Goal: Information Seeking & Learning: Compare options

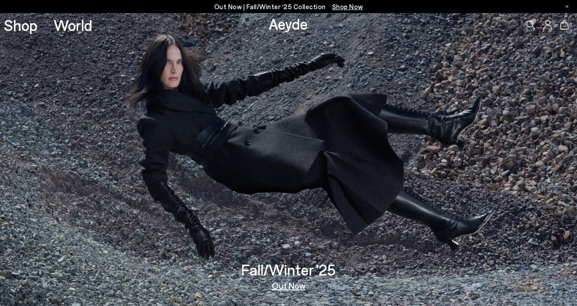
click at [290, 287] on link "Out Now" at bounding box center [289, 285] width 34 height 9
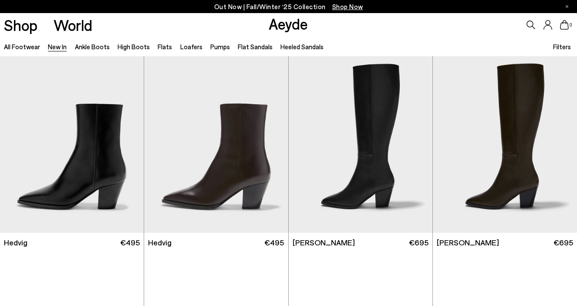
scroll to position [6, 0]
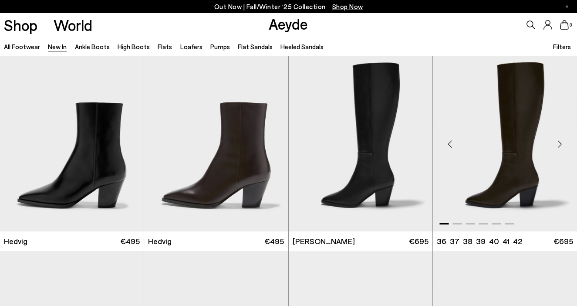
click at [561, 146] on div "Next slide" at bounding box center [560, 144] width 26 height 26
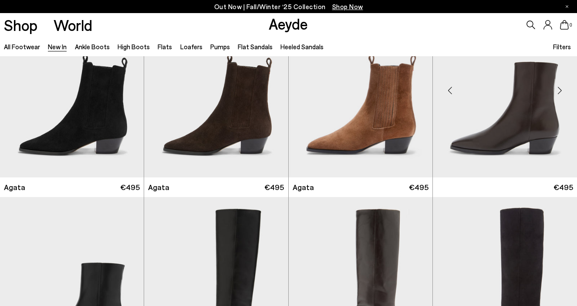
scroll to position [261, 0]
click at [563, 92] on div "Next slide" at bounding box center [560, 90] width 26 height 26
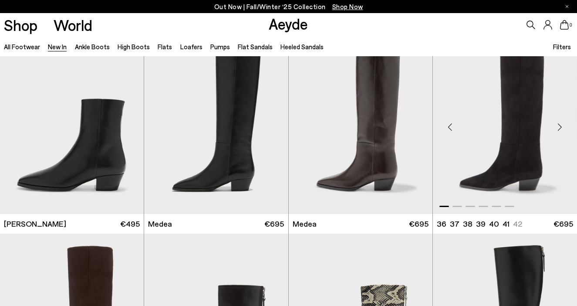
scroll to position [385, 0]
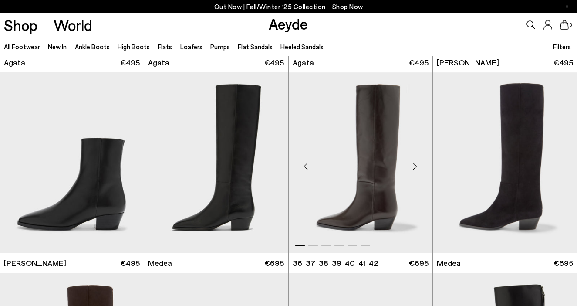
click at [417, 166] on div "Next slide" at bounding box center [415, 166] width 26 height 26
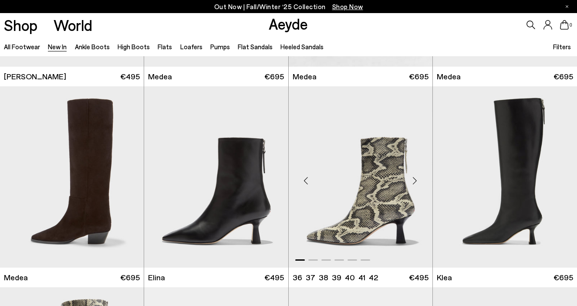
scroll to position [574, 0]
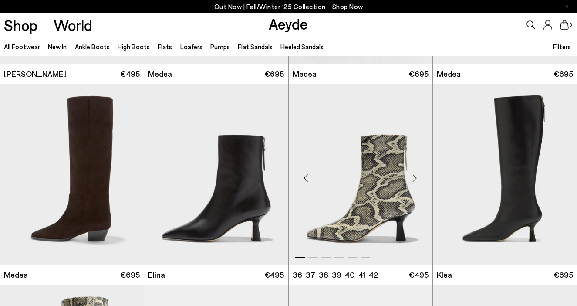
click at [414, 174] on div "Next slide" at bounding box center [415, 178] width 26 height 26
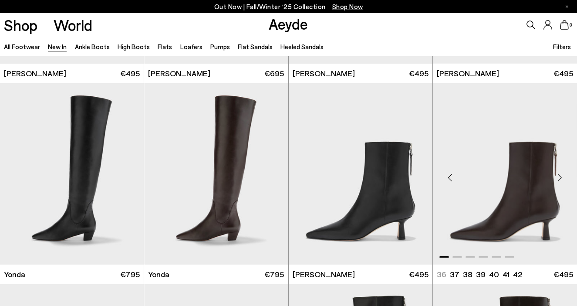
scroll to position [1179, 0]
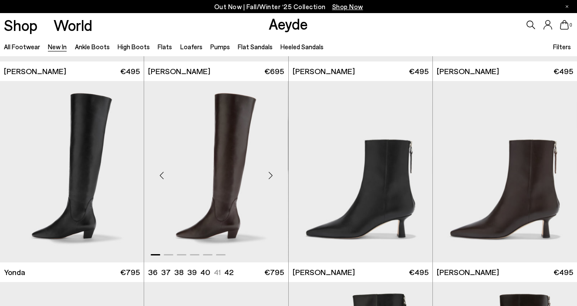
click at [272, 176] on div "Next slide" at bounding box center [271, 175] width 26 height 26
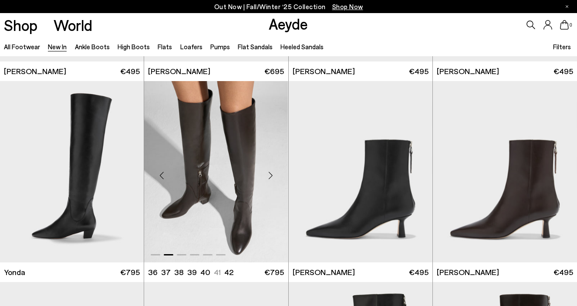
click at [272, 176] on div "Next slide" at bounding box center [271, 175] width 26 height 26
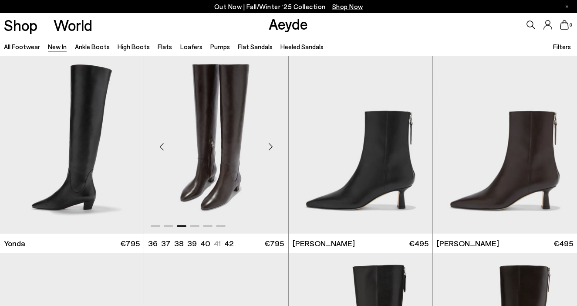
scroll to position [1210, 0]
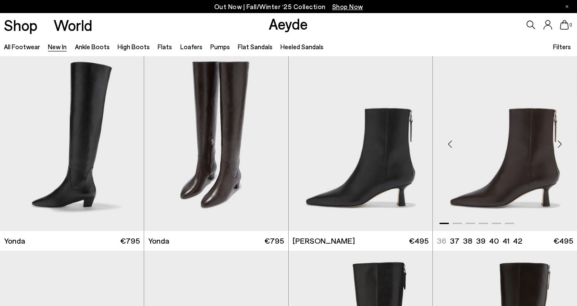
click at [561, 146] on div "Next slide" at bounding box center [560, 144] width 26 height 26
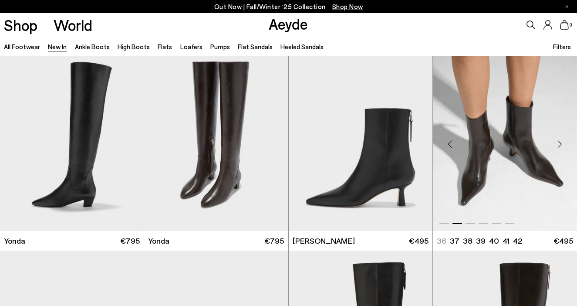
click at [561, 146] on div "Next slide" at bounding box center [560, 144] width 26 height 26
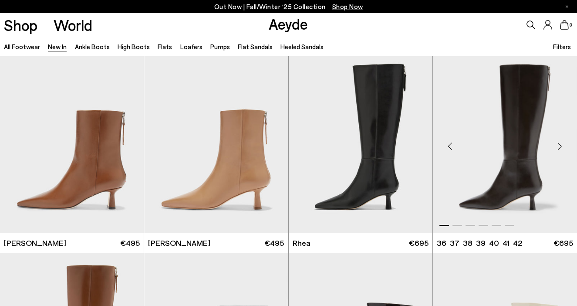
scroll to position [1409, 0]
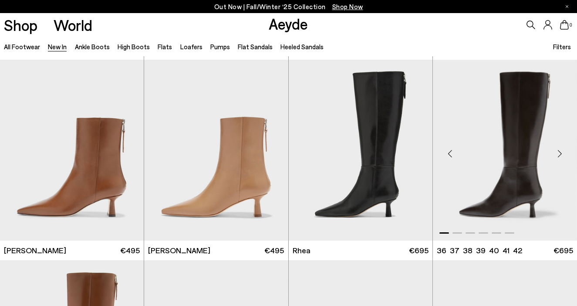
click at [560, 145] on div "Next slide" at bounding box center [560, 153] width 26 height 26
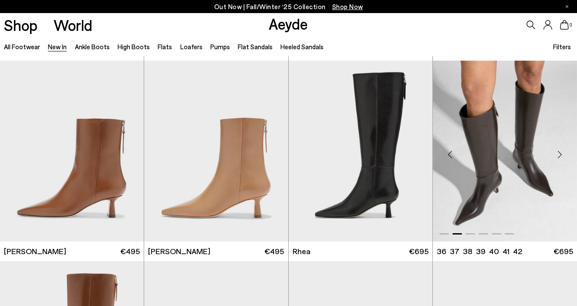
click at [561, 156] on div "Next slide" at bounding box center [560, 154] width 26 height 26
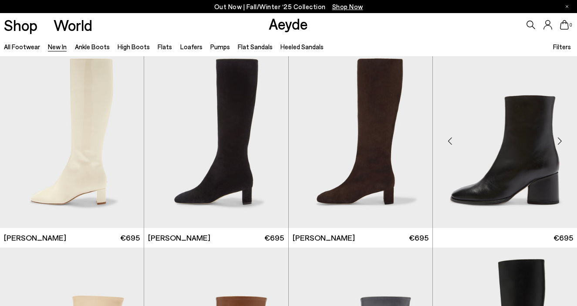
scroll to position [2016, 0]
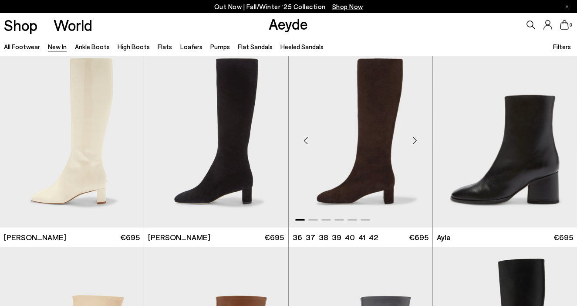
click at [417, 143] on div "Next slide" at bounding box center [415, 140] width 26 height 26
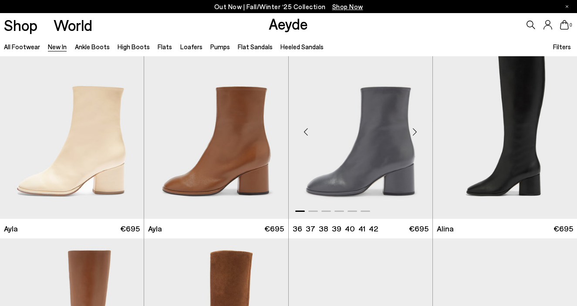
scroll to position [2219, 0]
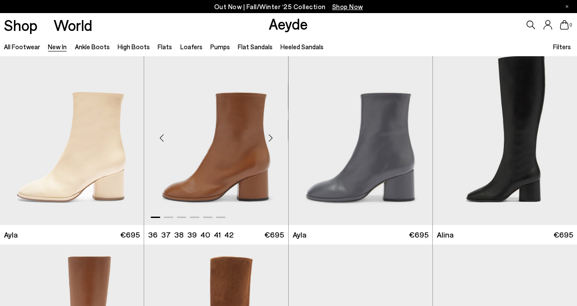
click at [271, 142] on div "Next slide" at bounding box center [271, 138] width 26 height 26
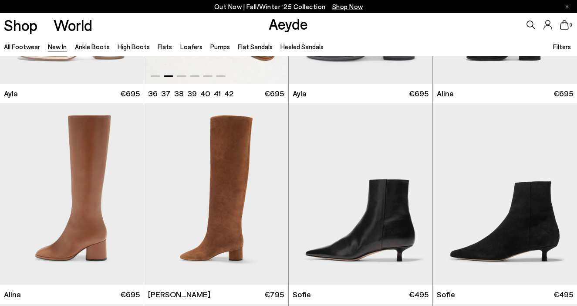
scroll to position [2373, 0]
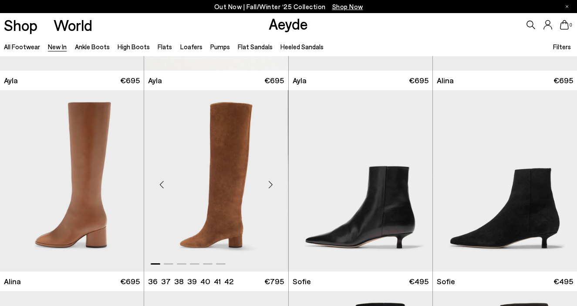
click at [273, 185] on div "Next slide" at bounding box center [271, 184] width 26 height 26
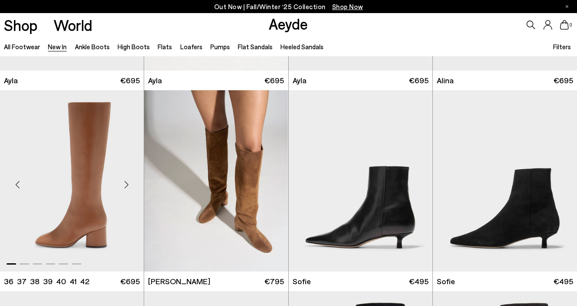
click at [125, 185] on div "Next slide" at bounding box center [126, 184] width 26 height 26
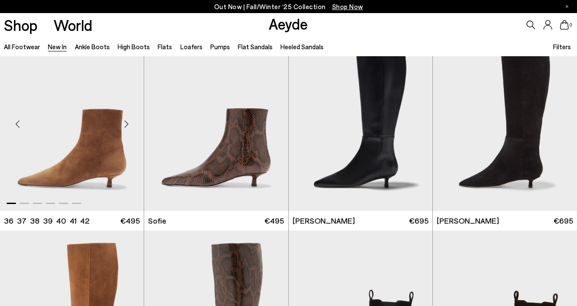
scroll to position [2618, 0]
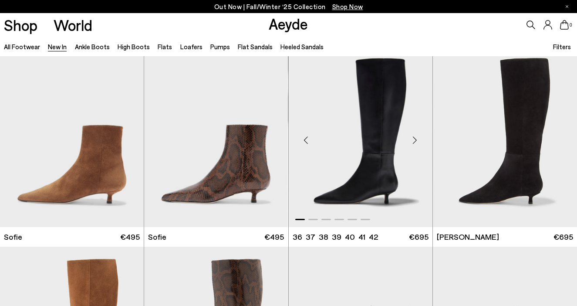
click at [414, 139] on div "Next slide" at bounding box center [415, 140] width 26 height 26
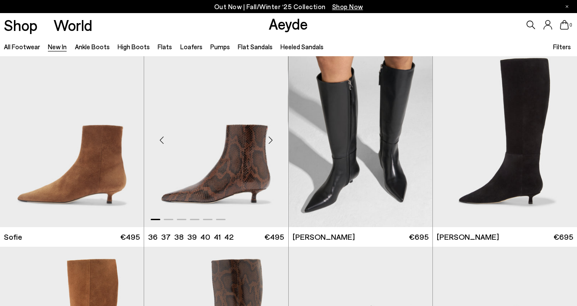
click at [272, 144] on div "Next slide" at bounding box center [271, 140] width 26 height 26
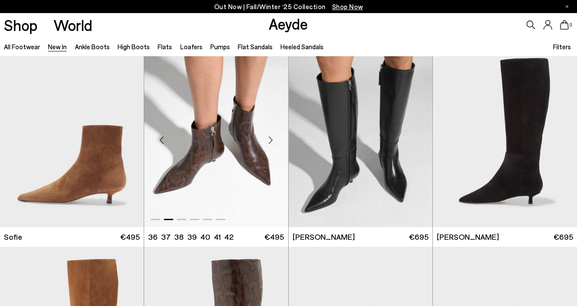
click at [271, 143] on div "Next slide" at bounding box center [271, 140] width 26 height 26
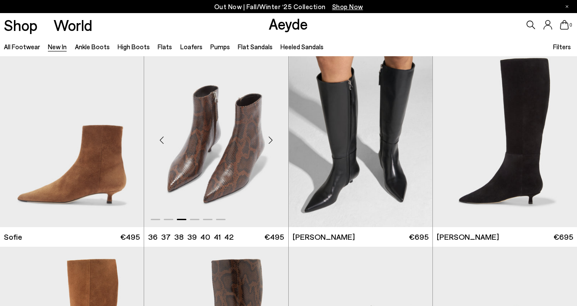
click at [271, 143] on div "Next slide" at bounding box center [271, 140] width 26 height 26
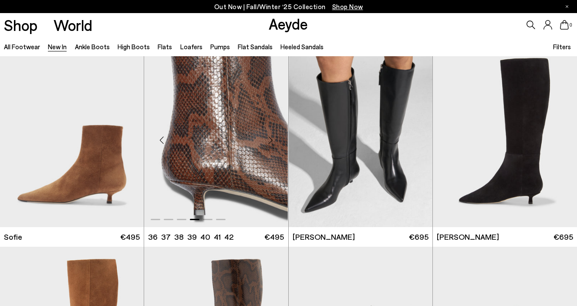
click at [273, 142] on div "Next slide" at bounding box center [271, 140] width 26 height 26
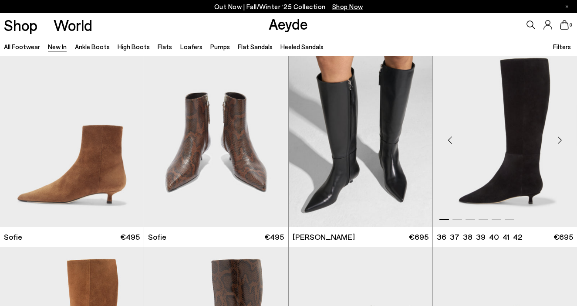
click at [561, 139] on div "Next slide" at bounding box center [560, 140] width 26 height 26
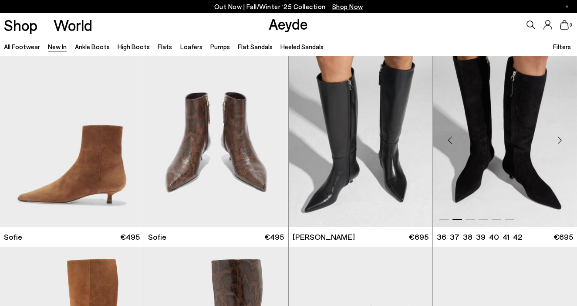
click at [561, 139] on div "Next slide" at bounding box center [560, 140] width 26 height 26
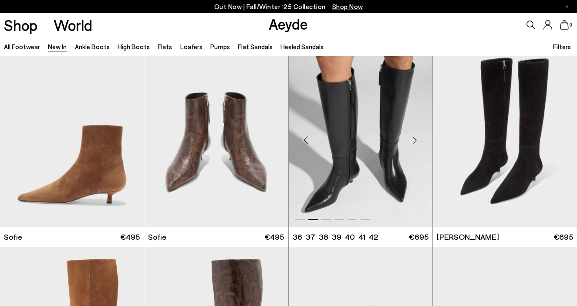
click at [419, 142] on div "Next slide" at bounding box center [415, 140] width 26 height 26
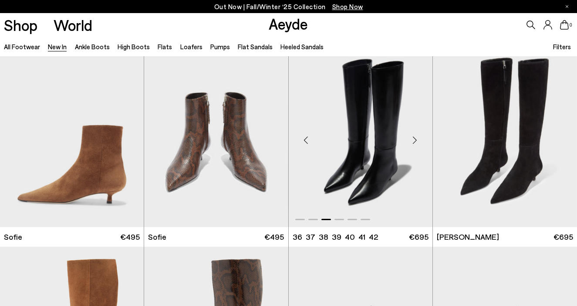
click at [419, 142] on div "Next slide" at bounding box center [415, 140] width 26 height 26
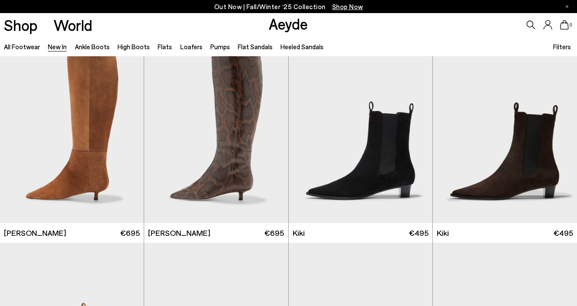
scroll to position [2822, 0]
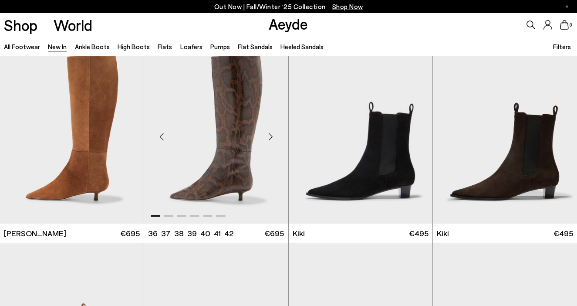
click at [272, 139] on div "Next slide" at bounding box center [271, 137] width 26 height 26
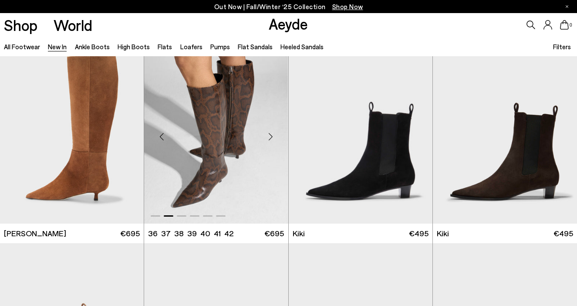
click at [272, 139] on div "Next slide" at bounding box center [271, 137] width 26 height 26
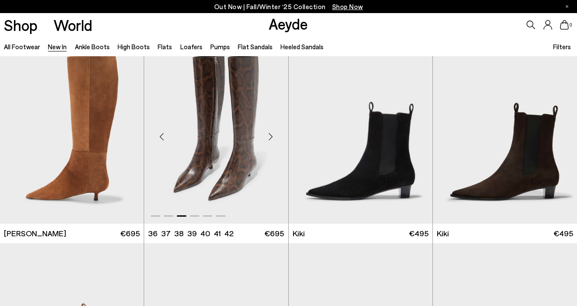
click at [271, 139] on div "Next slide" at bounding box center [271, 137] width 26 height 26
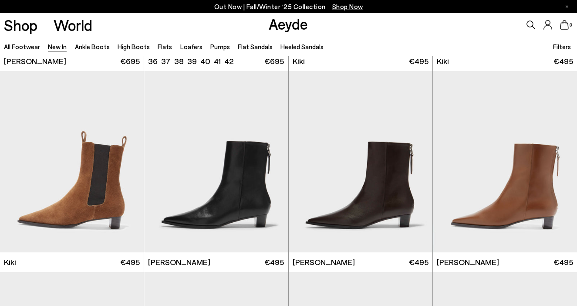
scroll to position [2998, 0]
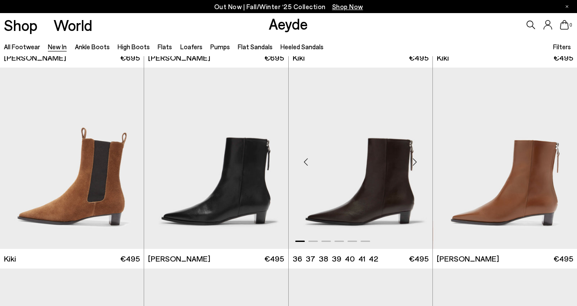
click at [419, 165] on div "Next slide" at bounding box center [415, 162] width 26 height 26
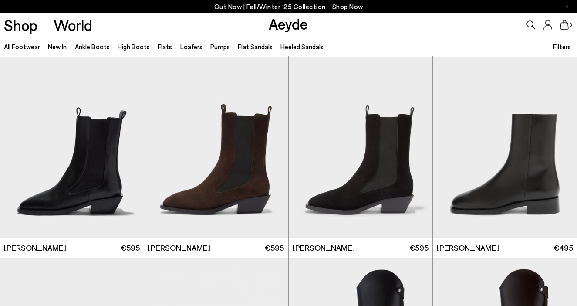
scroll to position [3230, 0]
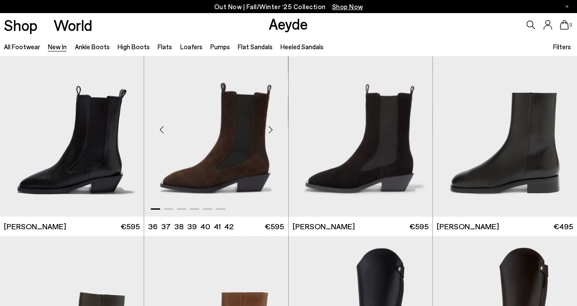
click at [275, 136] on div "Next slide" at bounding box center [271, 129] width 26 height 26
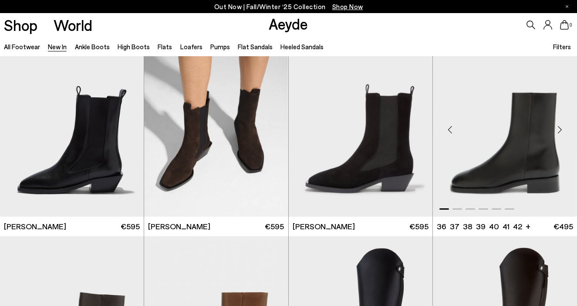
click at [562, 130] on div "Next slide" at bounding box center [560, 129] width 26 height 26
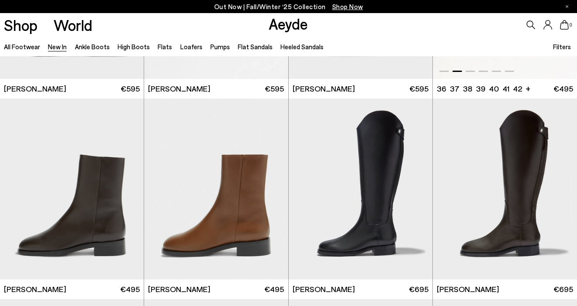
scroll to position [3369, 0]
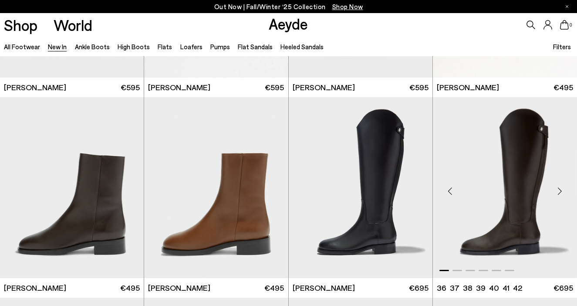
click at [560, 187] on div "Next slide" at bounding box center [560, 191] width 26 height 26
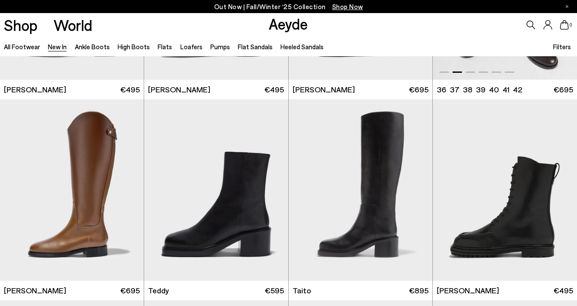
scroll to position [3568, 0]
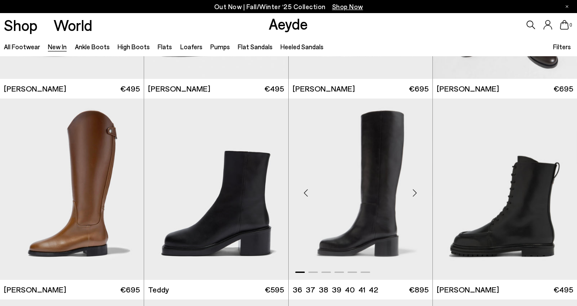
click at [417, 193] on div "Next slide" at bounding box center [415, 193] width 26 height 26
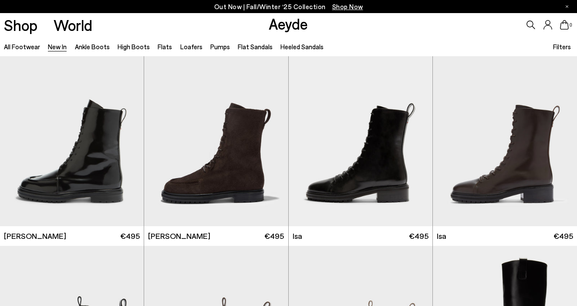
scroll to position [3815, 0]
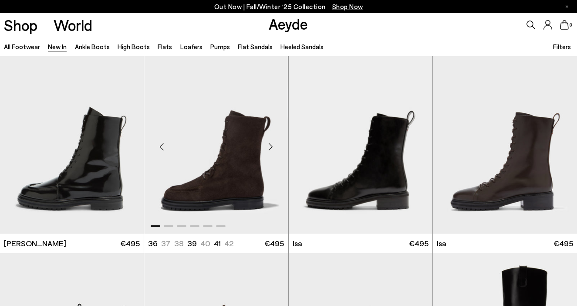
click at [272, 150] on div "Next slide" at bounding box center [271, 147] width 26 height 26
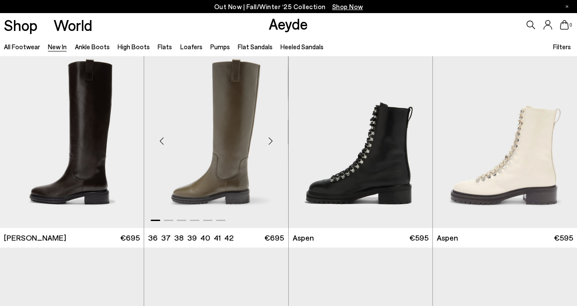
scroll to position [4229, 0]
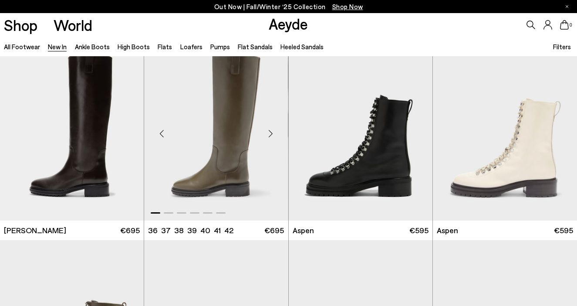
click at [270, 133] on div "Next slide" at bounding box center [271, 133] width 26 height 26
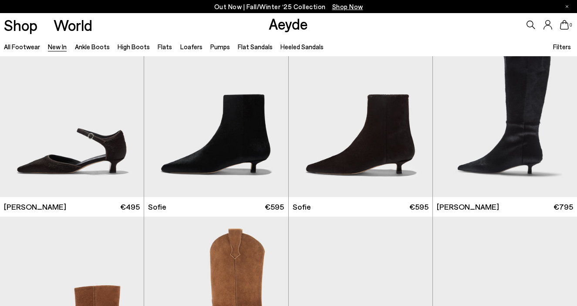
scroll to position [4656, 0]
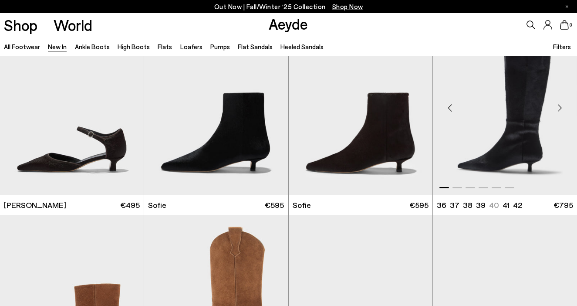
click at [558, 117] on div "Next slide" at bounding box center [560, 108] width 26 height 26
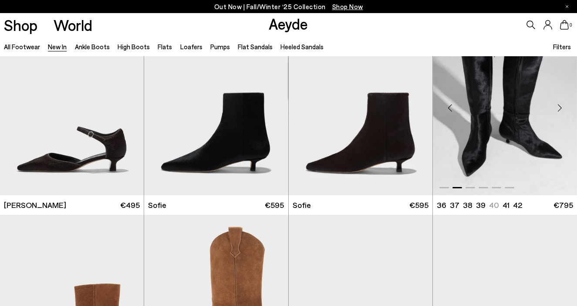
click at [558, 117] on div "Next slide" at bounding box center [560, 108] width 26 height 26
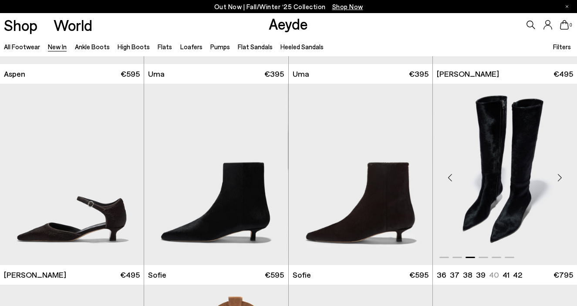
scroll to position [4587, 0]
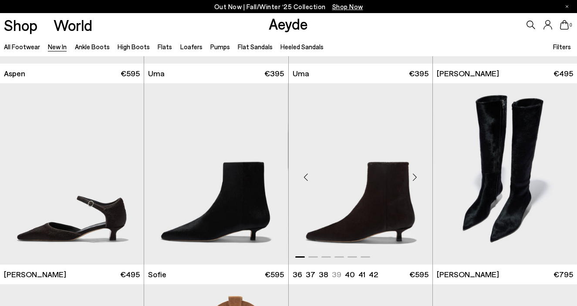
click at [421, 183] on div "Next slide" at bounding box center [415, 177] width 26 height 26
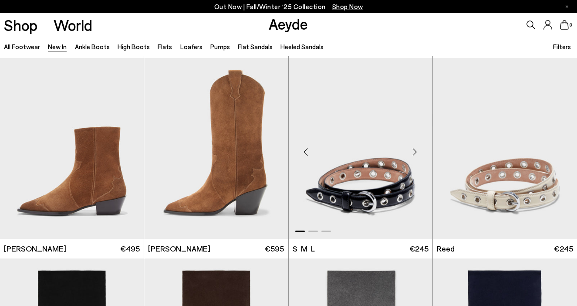
scroll to position [4809, 0]
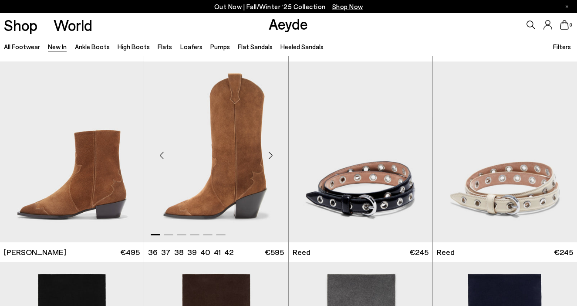
click at [275, 156] on div "Next slide" at bounding box center [271, 155] width 26 height 26
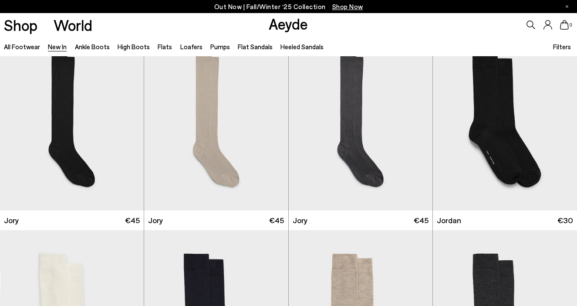
scroll to position [5654, 0]
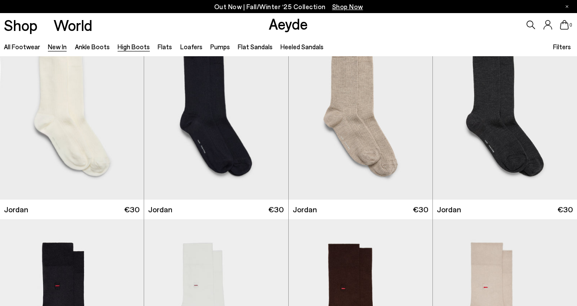
click at [131, 47] on link "High Boots" at bounding box center [134, 47] width 32 height 8
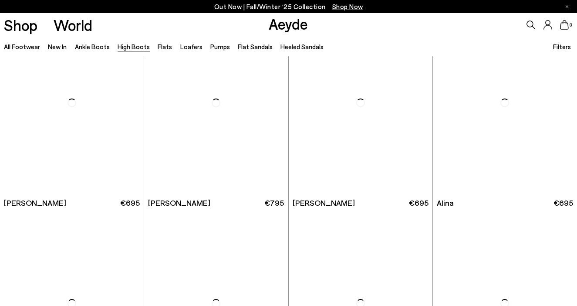
scroll to position [962, 0]
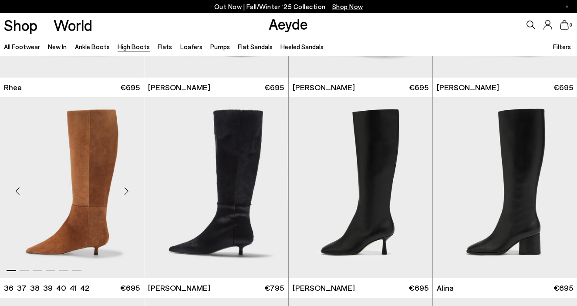
click at [130, 193] on div "Next slide" at bounding box center [126, 191] width 26 height 26
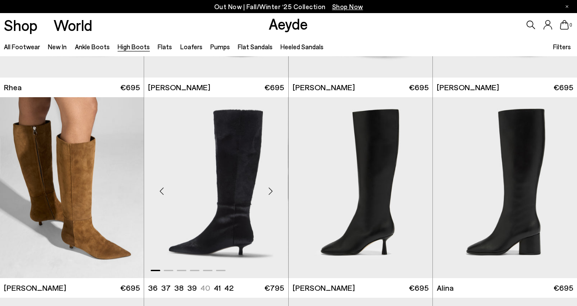
click at [274, 193] on div "Next slide" at bounding box center [271, 191] width 26 height 26
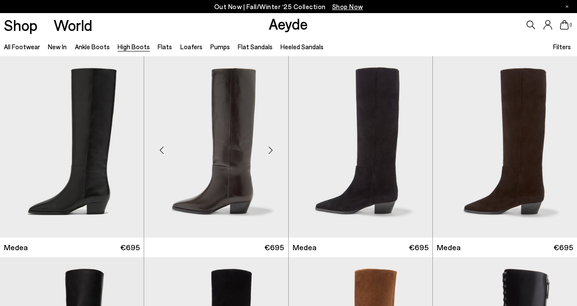
scroll to position [0, 0]
click at [274, 147] on div "Next slide" at bounding box center [271, 150] width 26 height 26
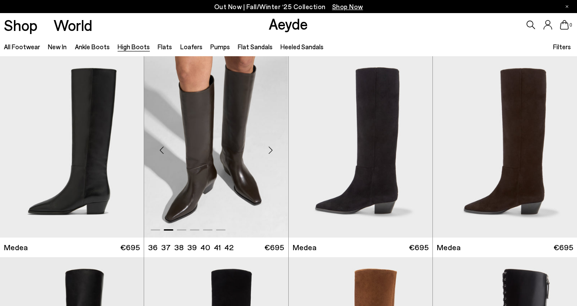
click at [273, 147] on div "Next slide" at bounding box center [271, 150] width 26 height 26
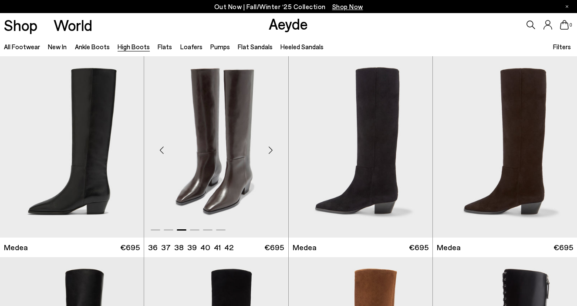
click at [273, 147] on div "Next slide" at bounding box center [271, 150] width 26 height 26
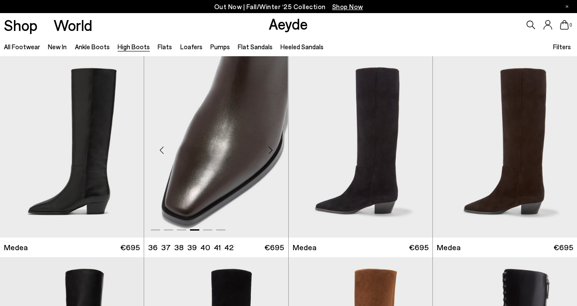
click at [272, 147] on div "Next slide" at bounding box center [271, 150] width 26 height 26
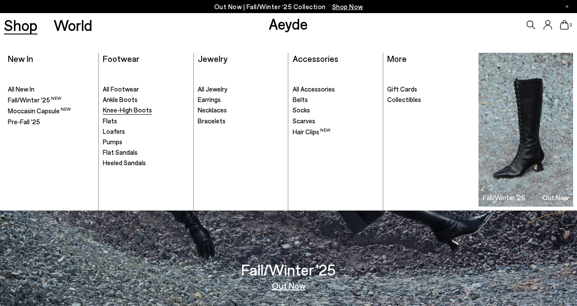
click at [117, 109] on span "Knee-High Boots" at bounding box center [127, 110] width 49 height 8
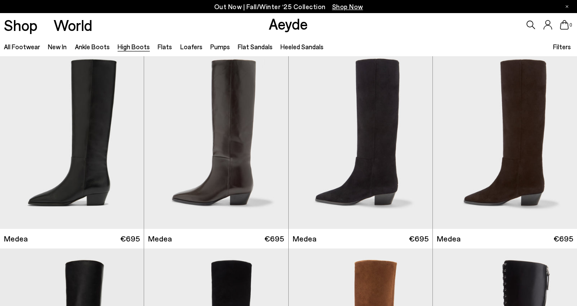
scroll to position [15, 0]
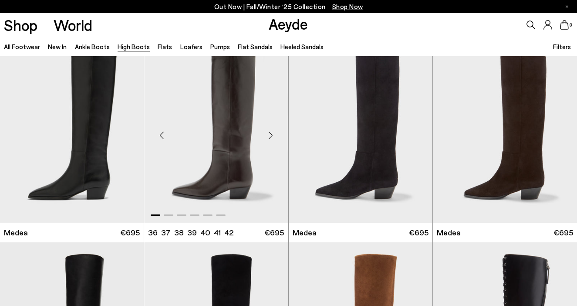
click at [271, 131] on div "Next slide" at bounding box center [271, 135] width 26 height 26
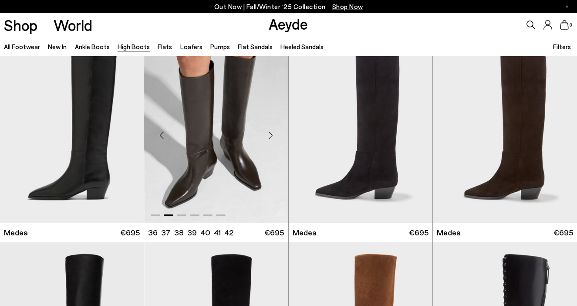
click at [212, 133] on img "2 / 6" at bounding box center [216, 131] width 144 height 181
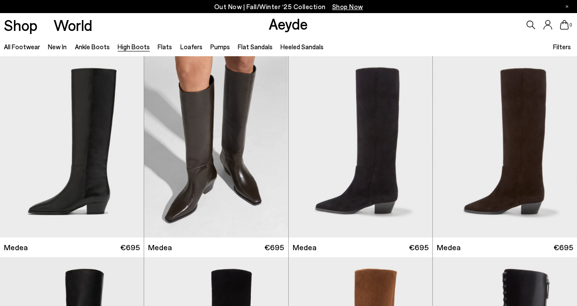
scroll to position [0, 0]
click at [560, 44] on span "Filters" at bounding box center [562, 47] width 18 height 8
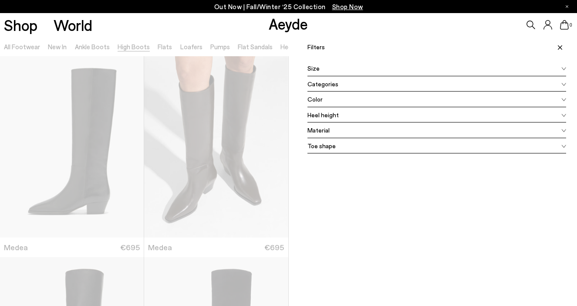
click at [397, 97] on div "Color" at bounding box center [437, 100] width 259 height 16
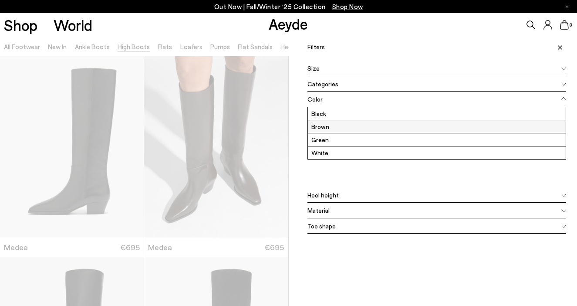
click at [380, 126] on label "Brown" at bounding box center [437, 126] width 258 height 13
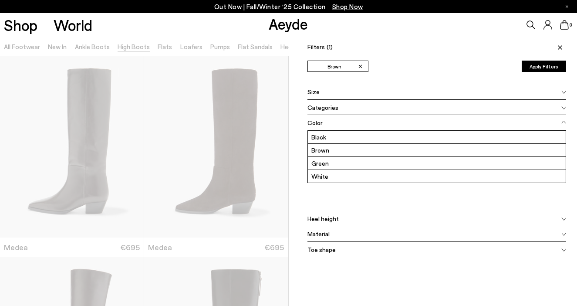
click at [548, 66] on button "Apply Filters" at bounding box center [544, 66] width 44 height 11
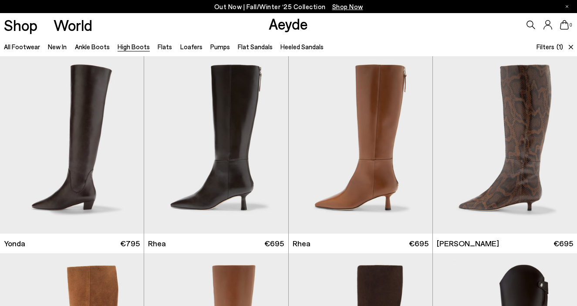
scroll to position [204, 0]
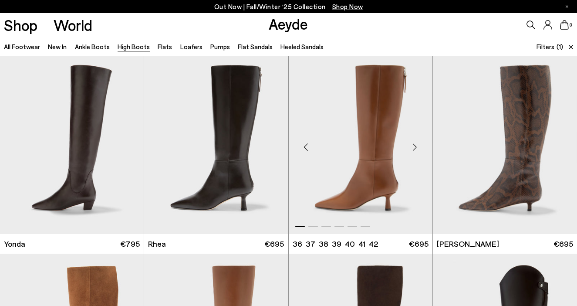
click at [422, 152] on div "Next slide" at bounding box center [415, 147] width 26 height 26
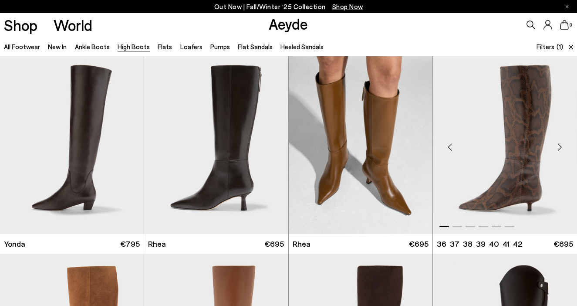
click at [560, 145] on div "Next slide" at bounding box center [560, 147] width 26 height 26
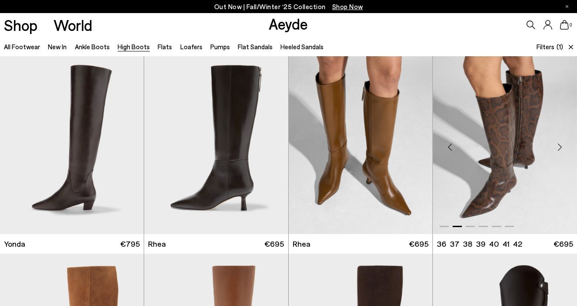
click at [522, 132] on img "2 / 6" at bounding box center [505, 143] width 144 height 181
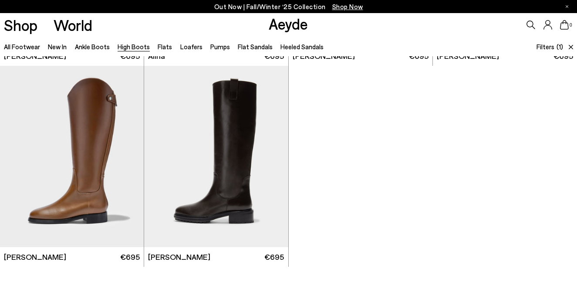
scroll to position [581, 0]
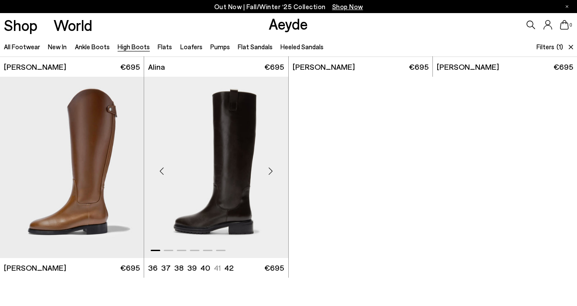
click at [238, 182] on img "1 / 6" at bounding box center [216, 167] width 144 height 181
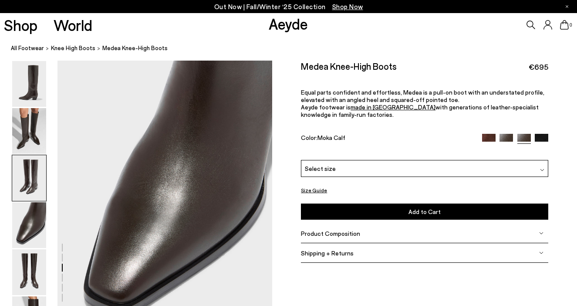
scroll to position [919, 0]
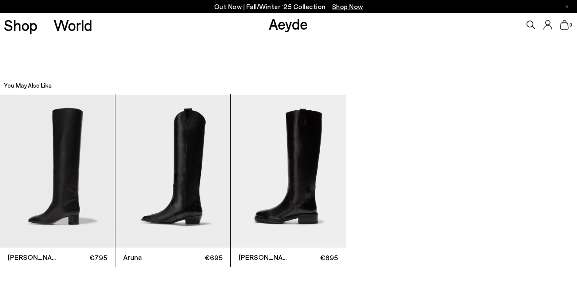
scroll to position [1791, 0]
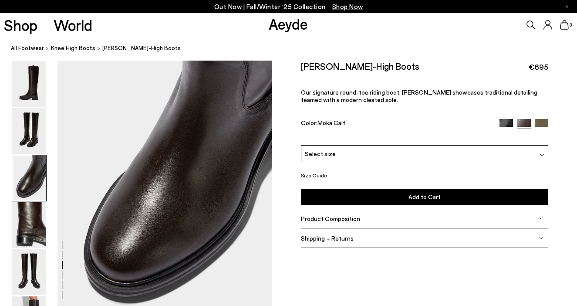
scroll to position [560, 0]
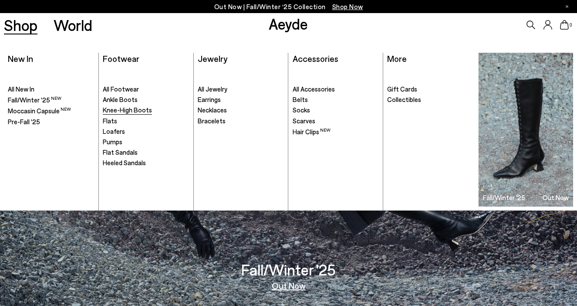
click at [117, 109] on span "Knee-High Boots" at bounding box center [127, 110] width 49 height 8
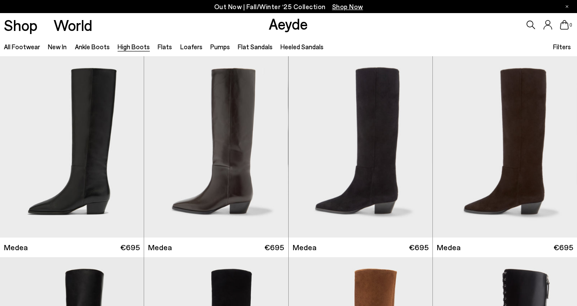
click at [565, 46] on span "Filters" at bounding box center [562, 47] width 18 height 8
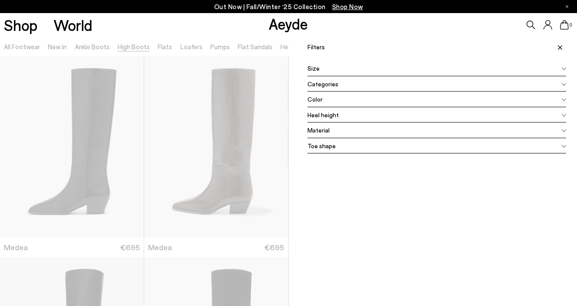
click at [320, 98] on span "Color" at bounding box center [315, 99] width 15 height 9
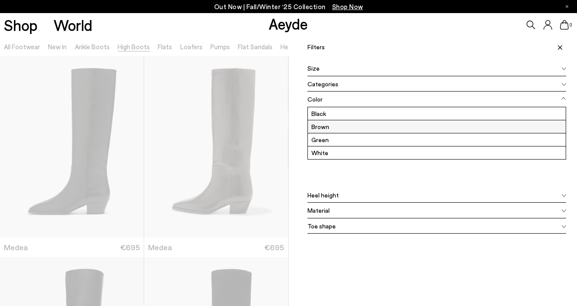
click at [322, 131] on label "Brown" at bounding box center [437, 126] width 258 height 13
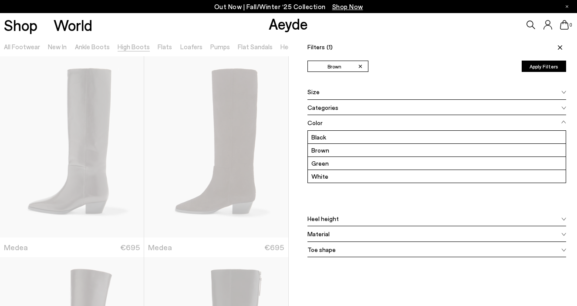
click at [546, 66] on button "Apply Filters" at bounding box center [544, 66] width 44 height 11
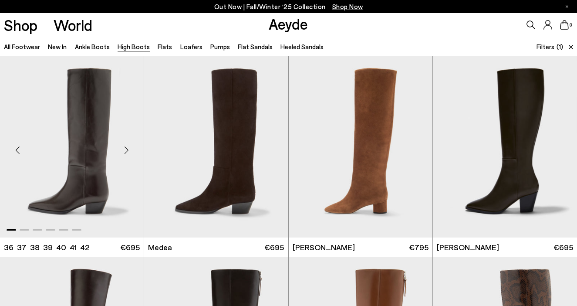
click at [130, 150] on div "Next slide" at bounding box center [126, 150] width 26 height 26
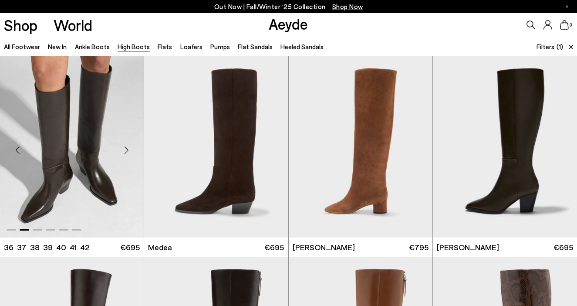
click at [130, 150] on div "Next slide" at bounding box center [126, 150] width 26 height 26
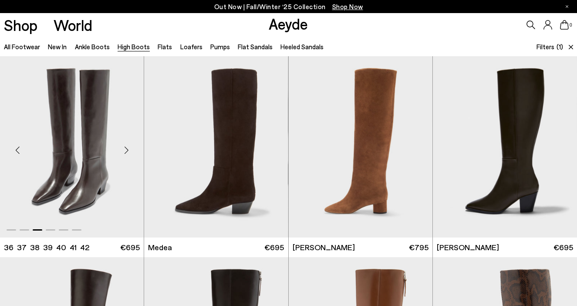
click at [129, 151] on div "Next slide" at bounding box center [126, 150] width 26 height 26
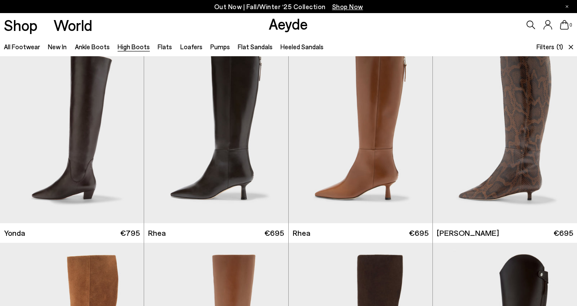
scroll to position [235, 0]
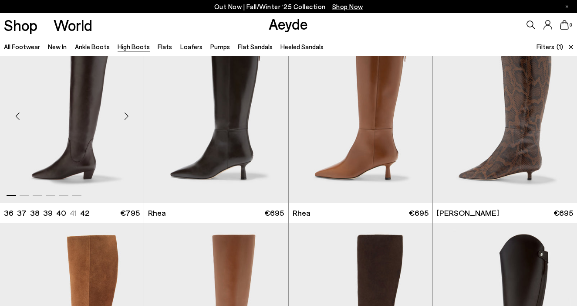
click at [126, 117] on div "Next slide" at bounding box center [126, 116] width 26 height 26
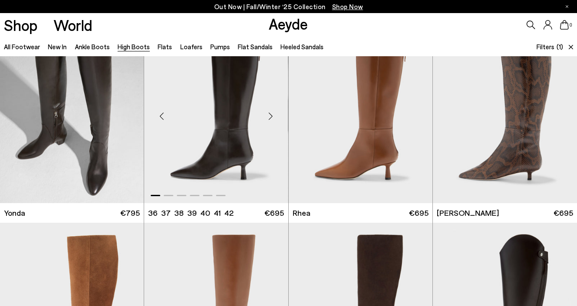
click at [268, 118] on div "Next slide" at bounding box center [271, 116] width 26 height 26
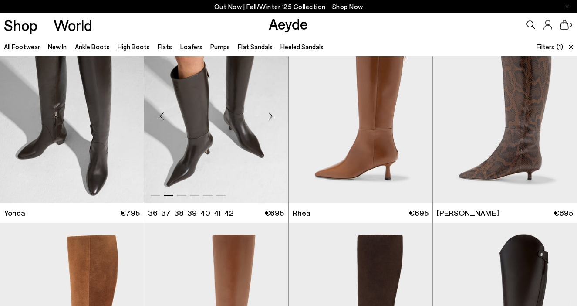
click at [205, 116] on img "2 / 6" at bounding box center [216, 112] width 144 height 181
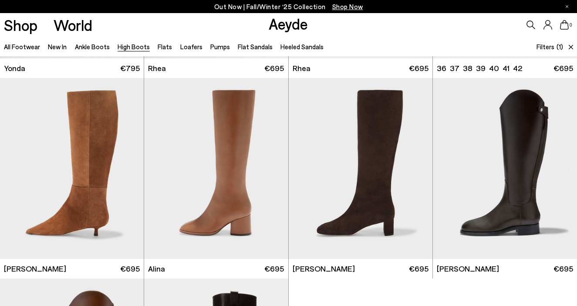
scroll to position [379, 0]
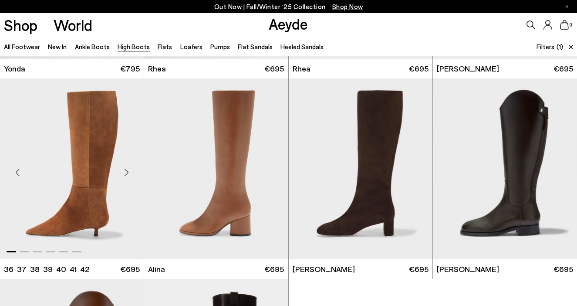
click at [126, 172] on div "Next slide" at bounding box center [126, 172] width 26 height 26
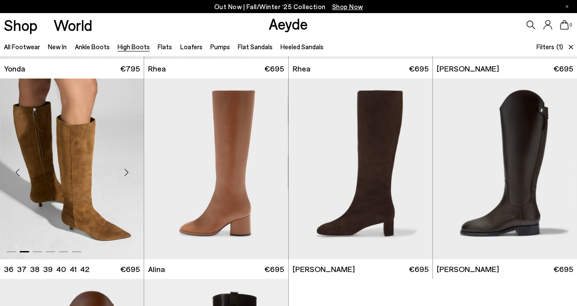
click at [126, 172] on div "Next slide" at bounding box center [126, 172] width 26 height 26
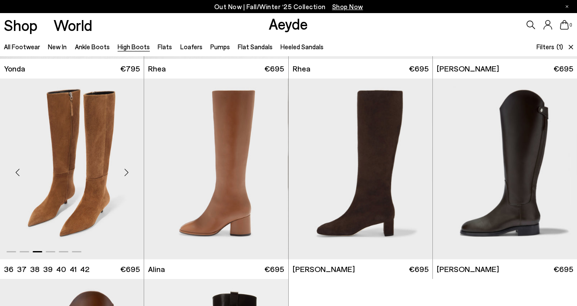
click at [125, 173] on div "Next slide" at bounding box center [126, 172] width 26 height 26
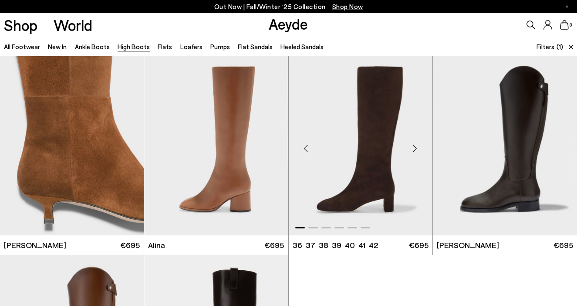
scroll to position [404, 0]
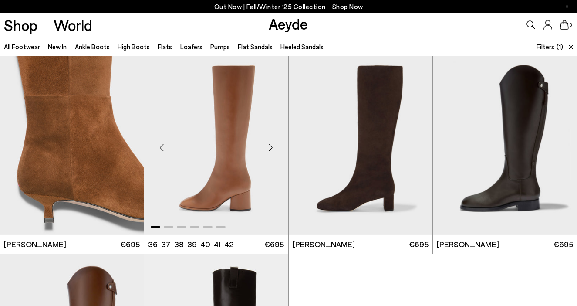
click at [271, 146] on div "Next slide" at bounding box center [271, 148] width 26 height 26
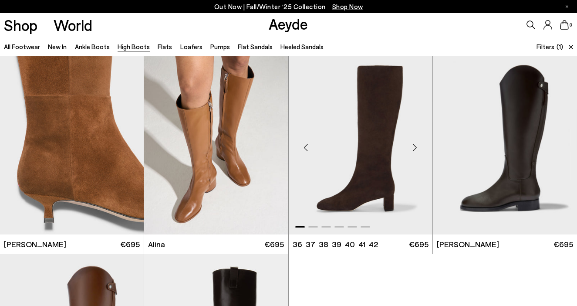
click at [417, 148] on div "Next slide" at bounding box center [415, 148] width 26 height 26
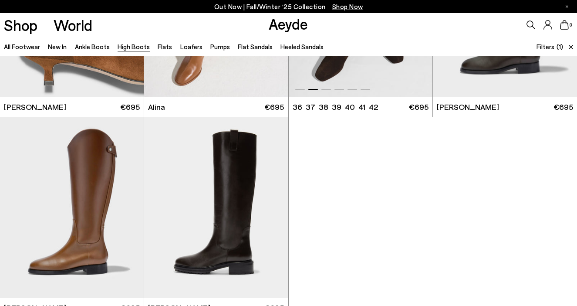
scroll to position [589, 0]
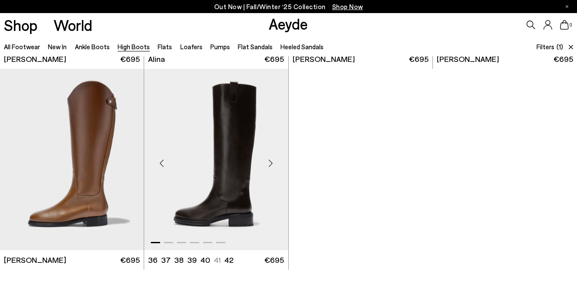
click at [275, 158] on div "Next slide" at bounding box center [271, 163] width 26 height 26
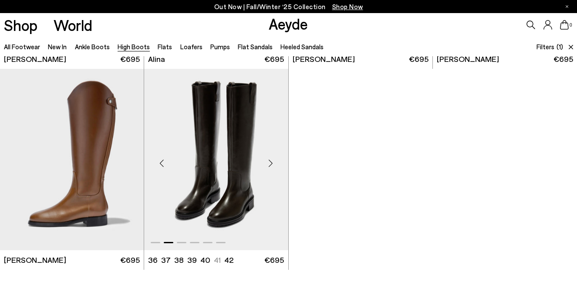
click at [275, 158] on div "Next slide" at bounding box center [271, 163] width 26 height 26
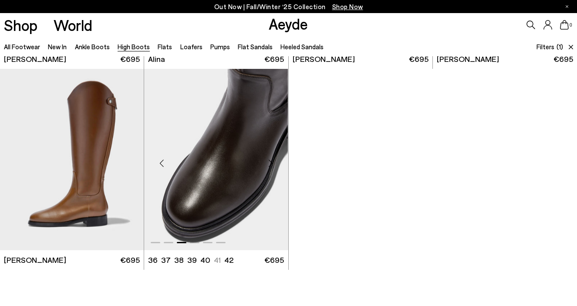
click at [275, 158] on div "Next slide" at bounding box center [271, 163] width 26 height 26
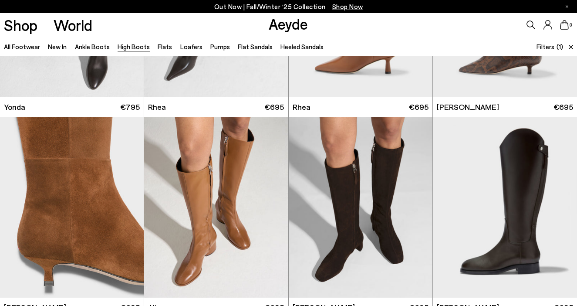
scroll to position [224, 0]
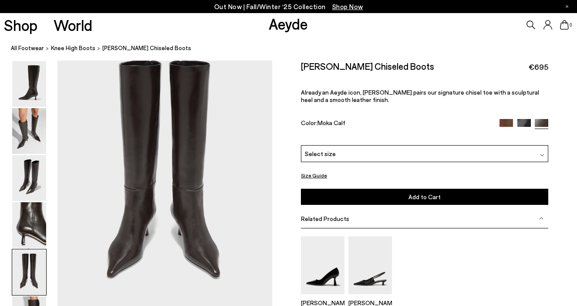
scroll to position [1193, 0]
